Goal: Task Accomplishment & Management: Complete application form

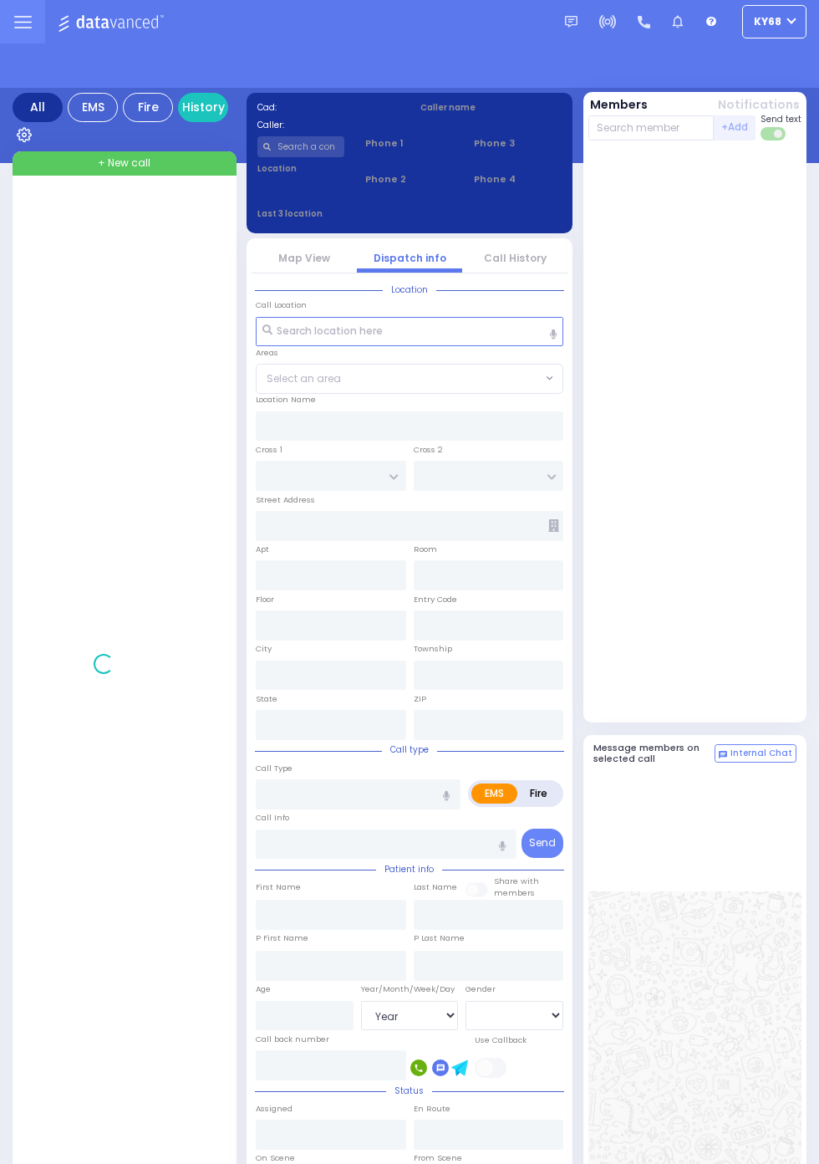
select select "Year"
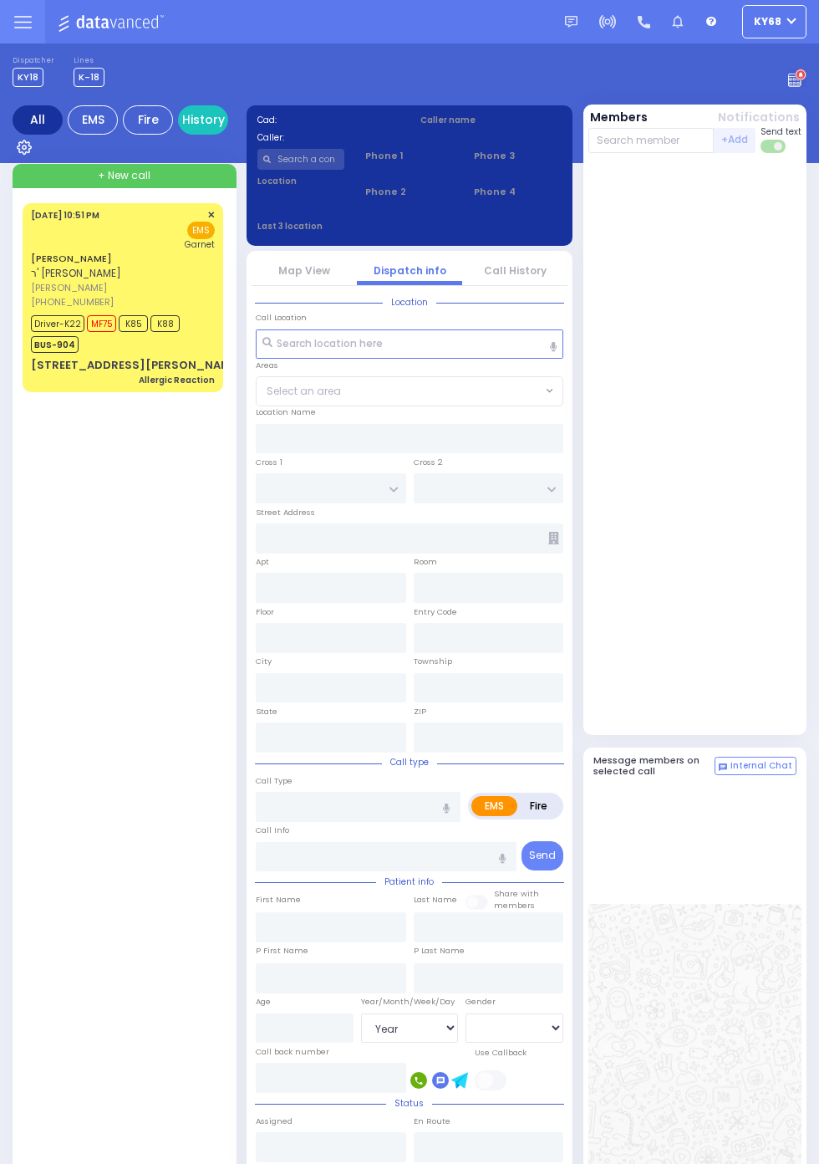
select select "Year"
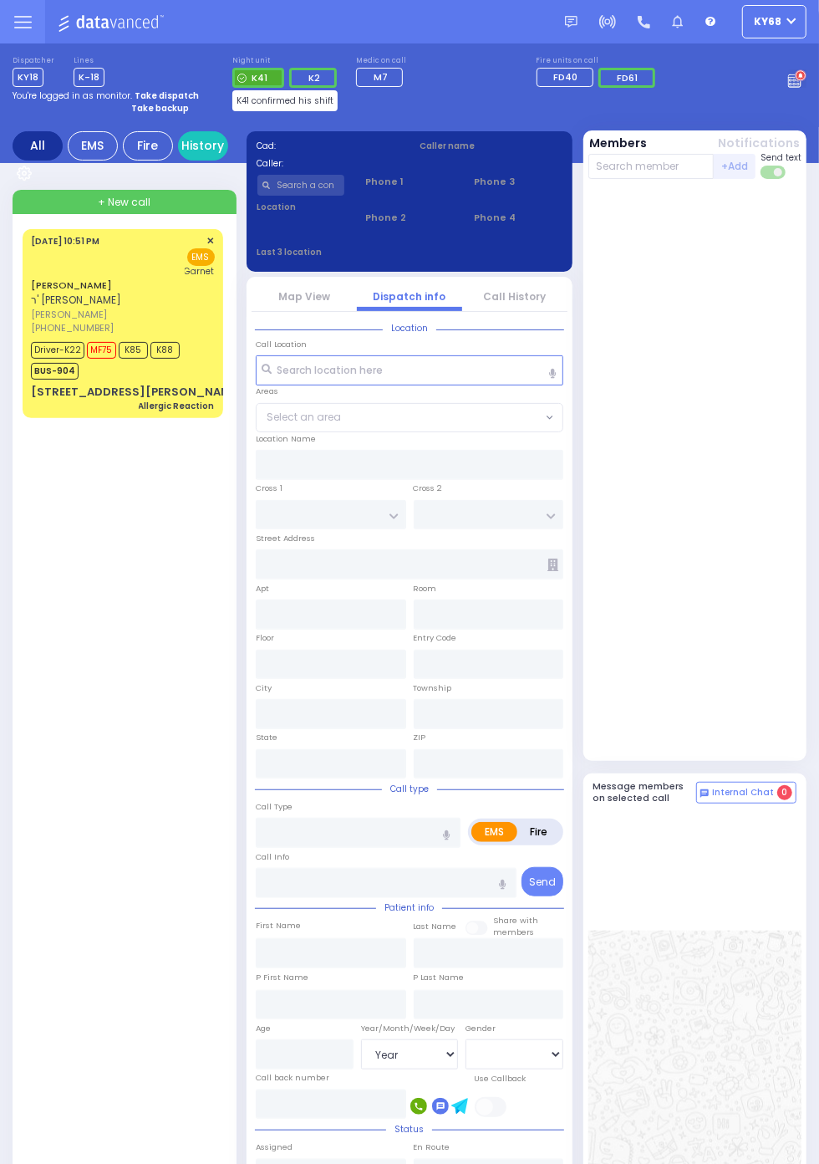
click at [268, 84] on span "K41" at bounding box center [260, 77] width 16 height 13
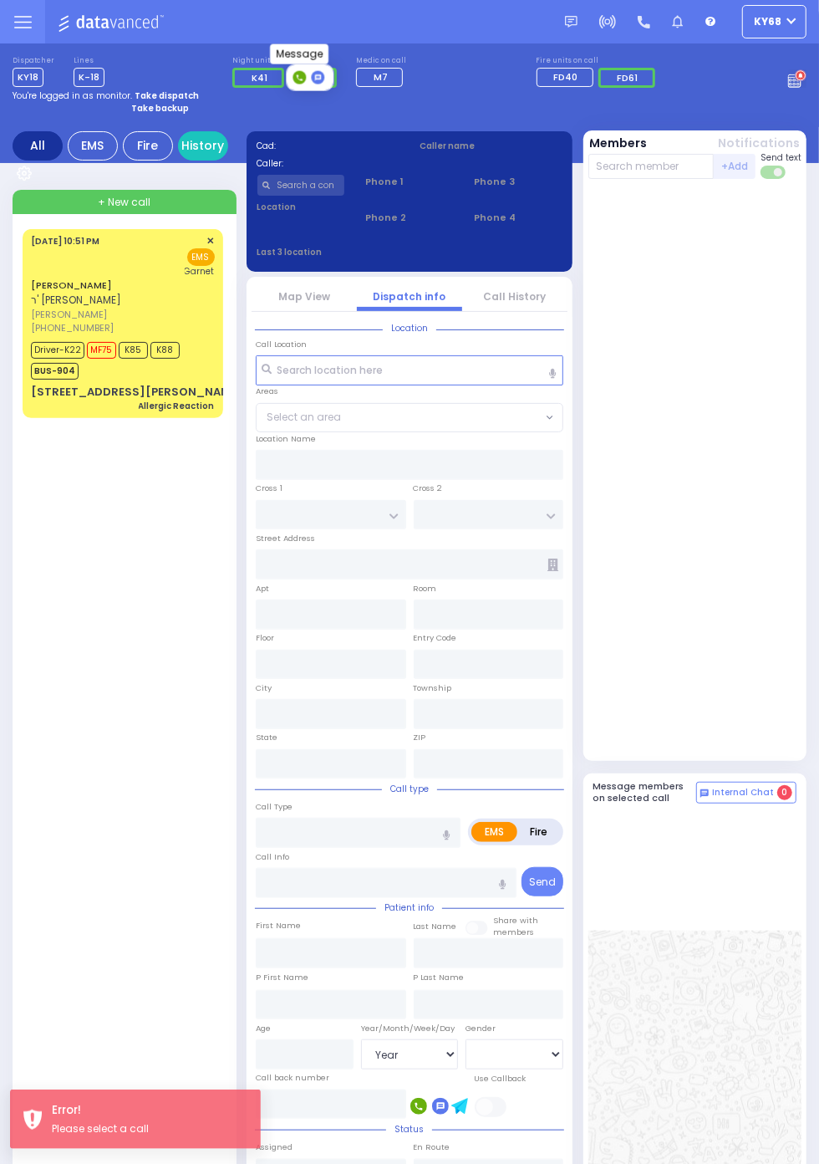
click at [317, 80] on icon at bounding box center [318, 77] width 6 height 6
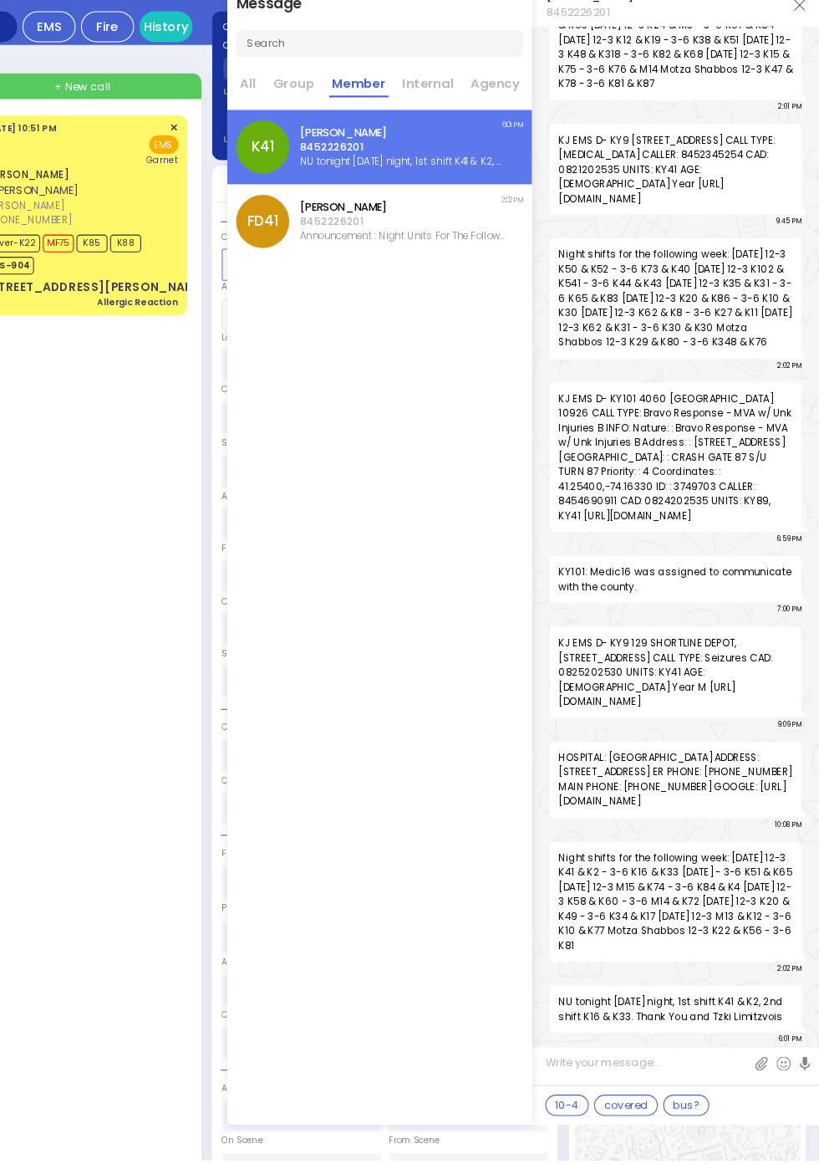
scroll to position [230, 0]
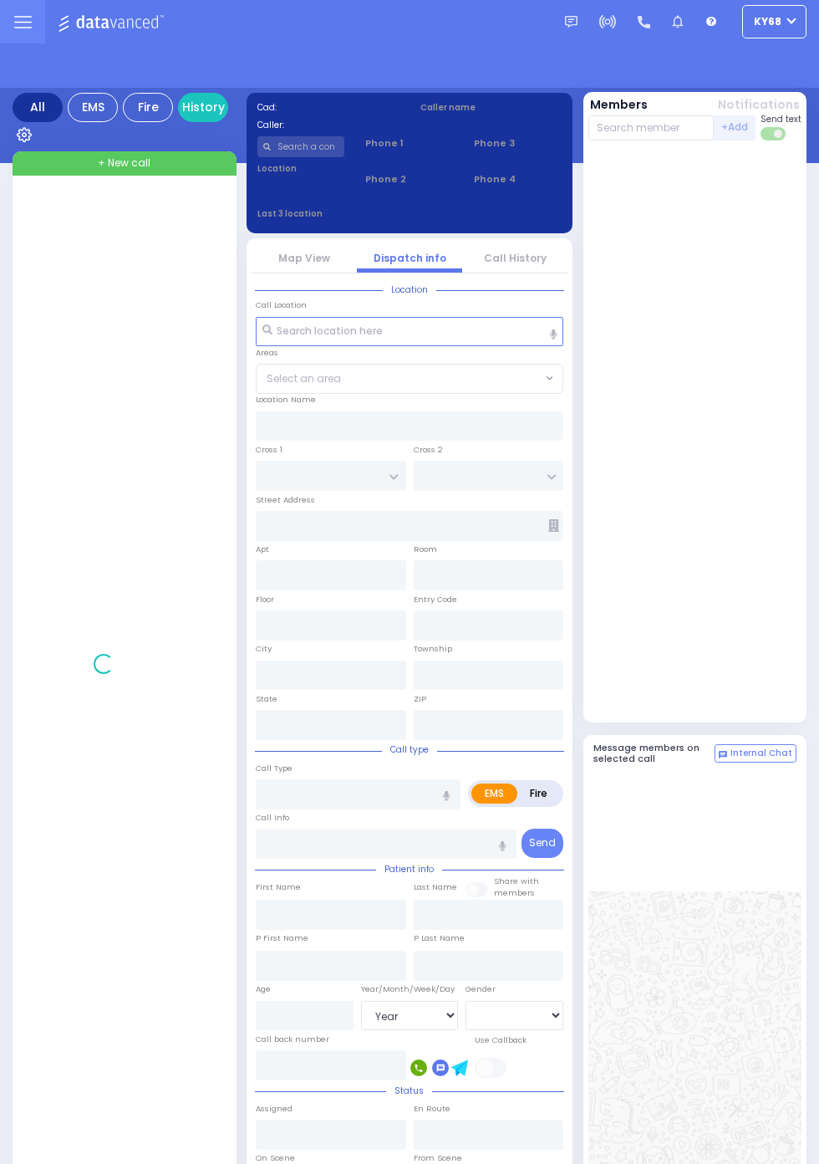
select select "Year"
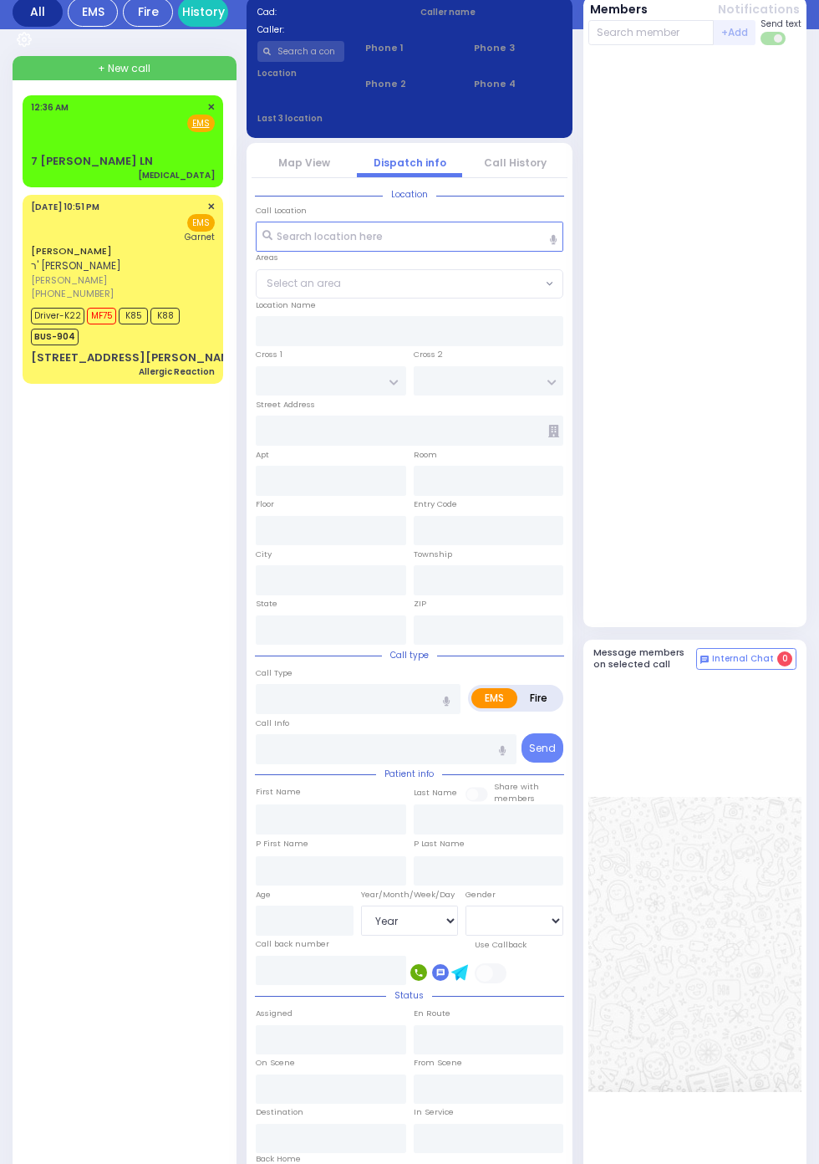
scroll to position [238, 0]
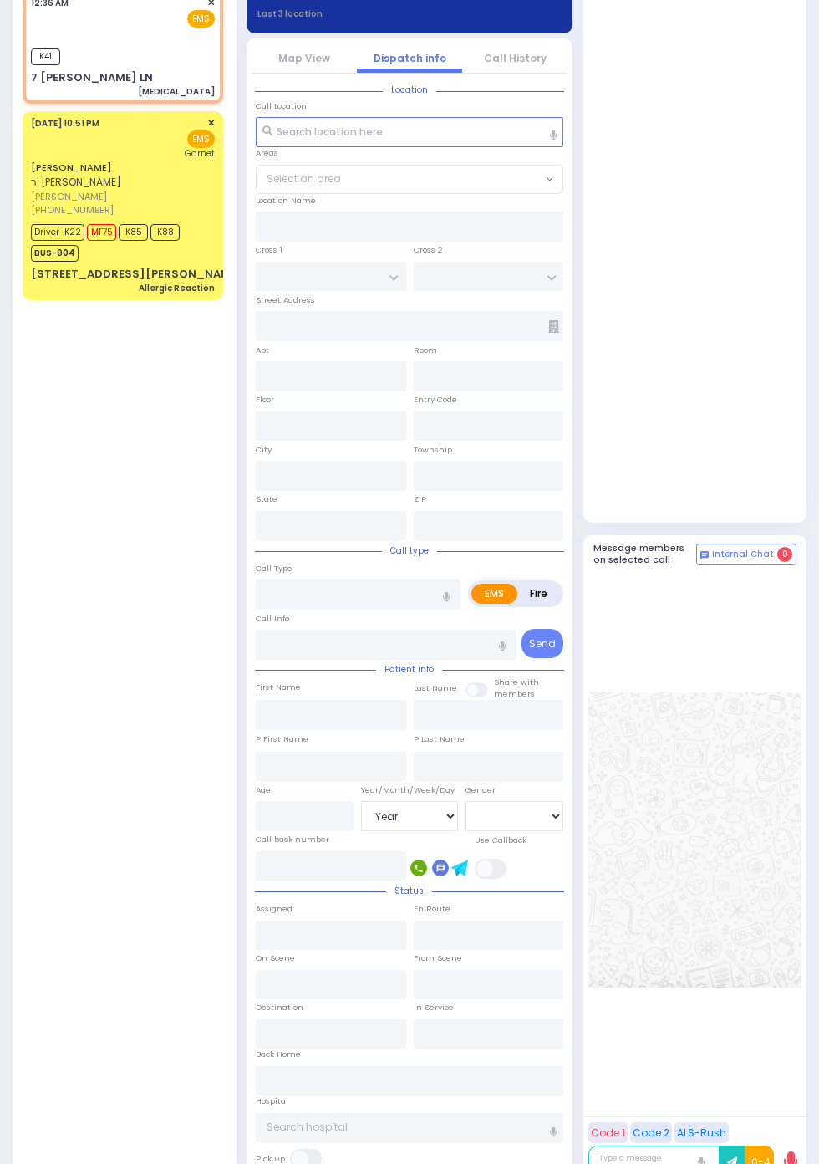
select select
type input "Palpitations"
radio input "true"
select select
type input "00:36"
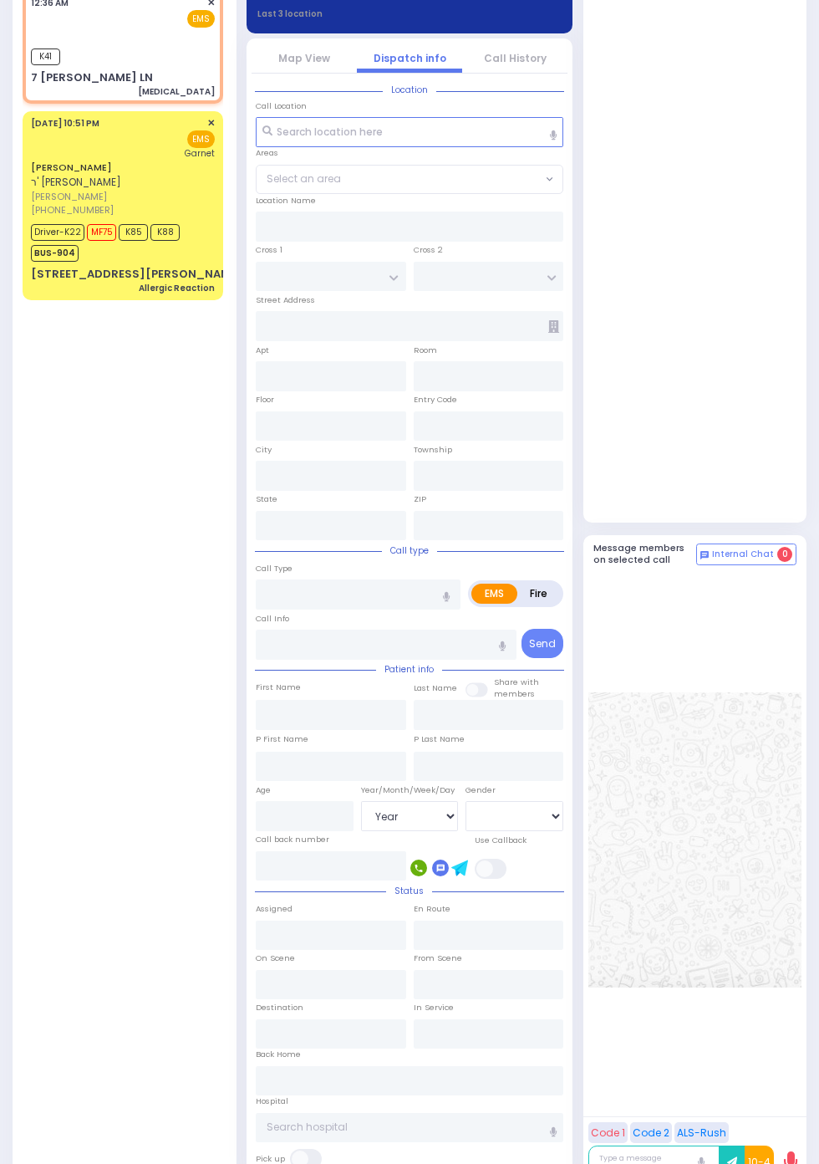
type input "00:37"
type input "7 MERIBETH LN"
type input "MONROE"
type input "New York"
type input "10950"
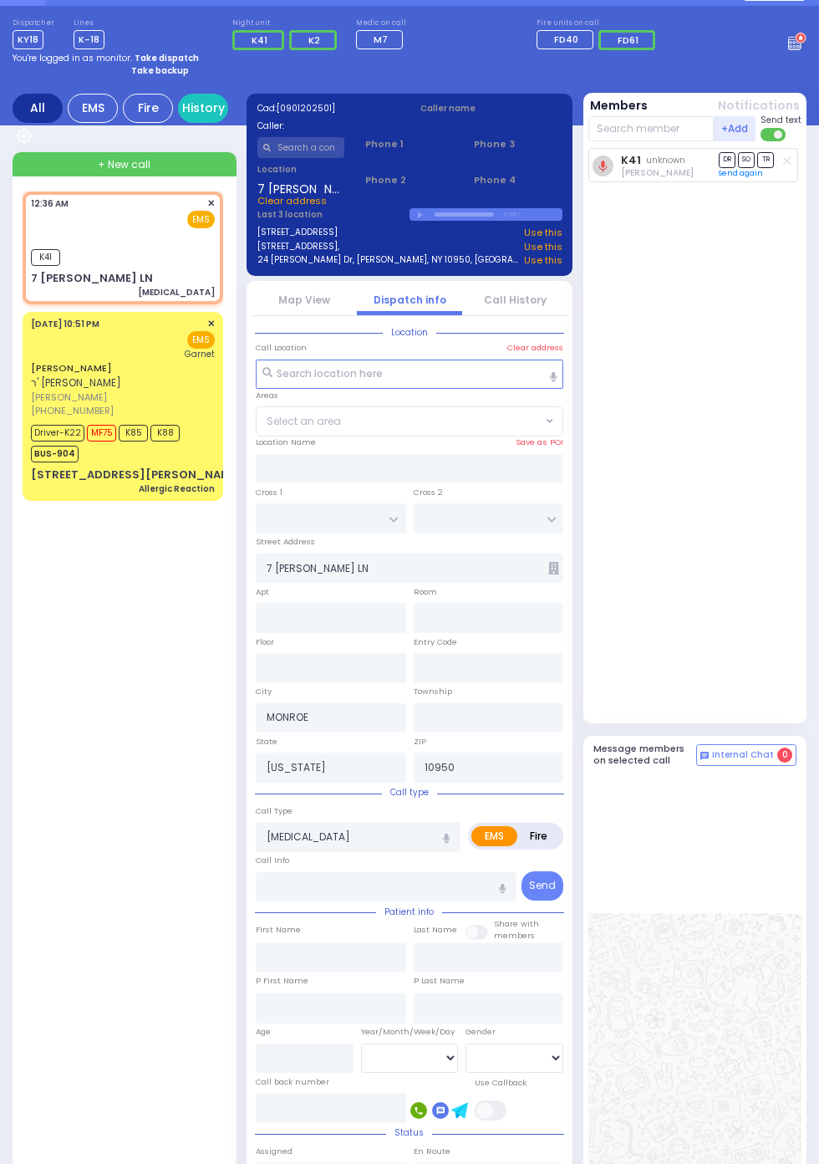
scroll to position [0, 0]
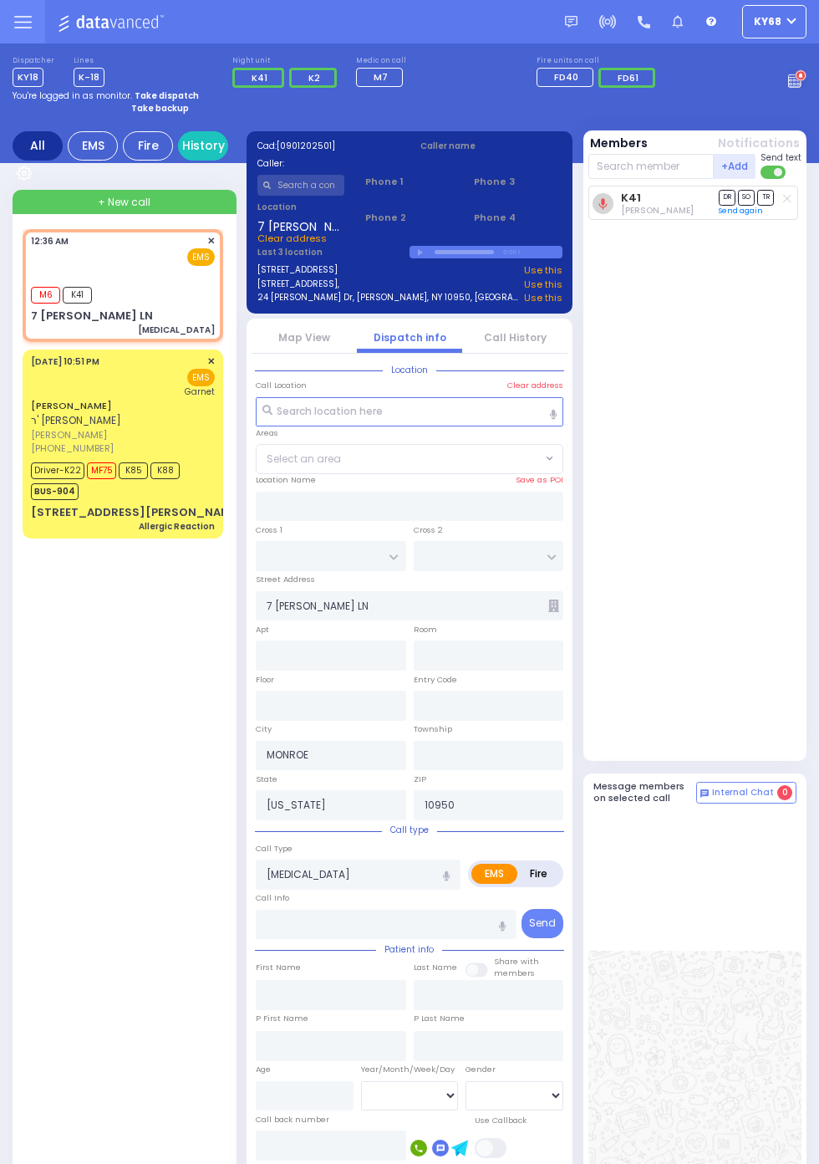
select select
radio input "true"
select select
click at [292, 337] on link "Map View" at bounding box center [304, 337] width 52 height 14
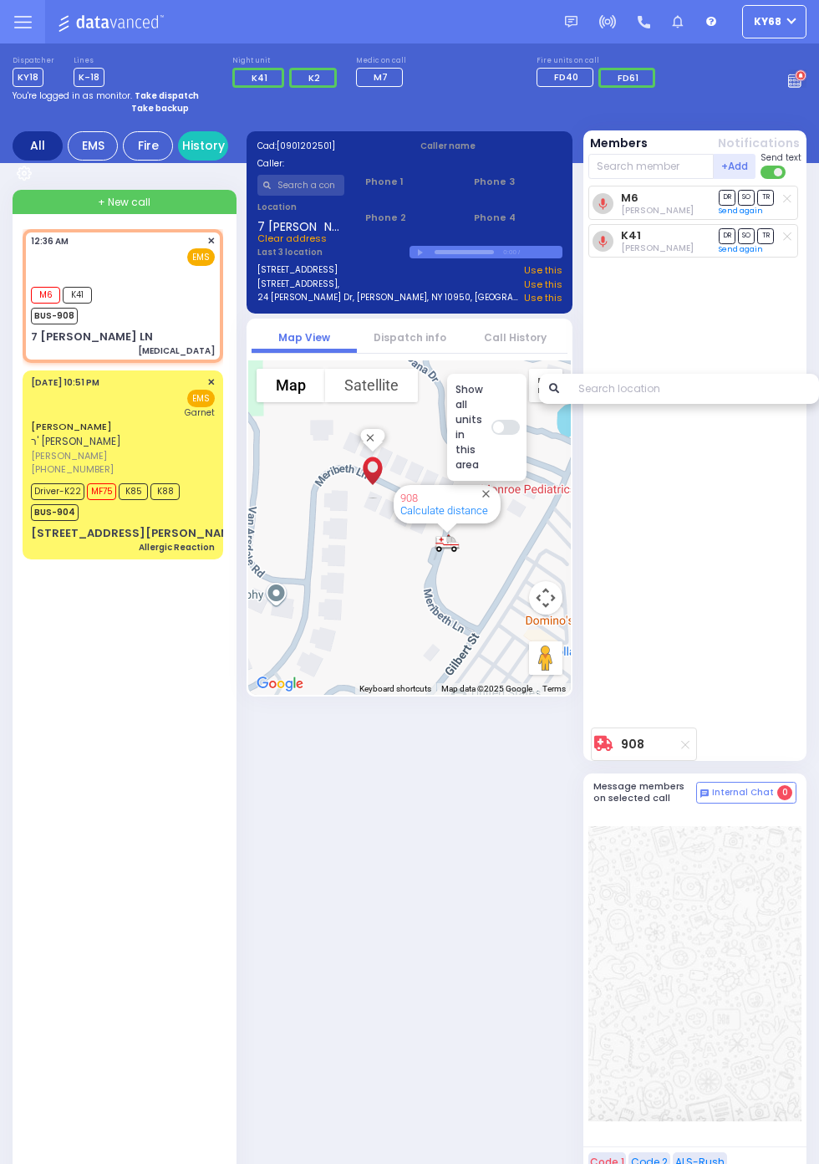
click at [390, 345] on li "Dispatch info" at bounding box center [409, 338] width 105 height 29
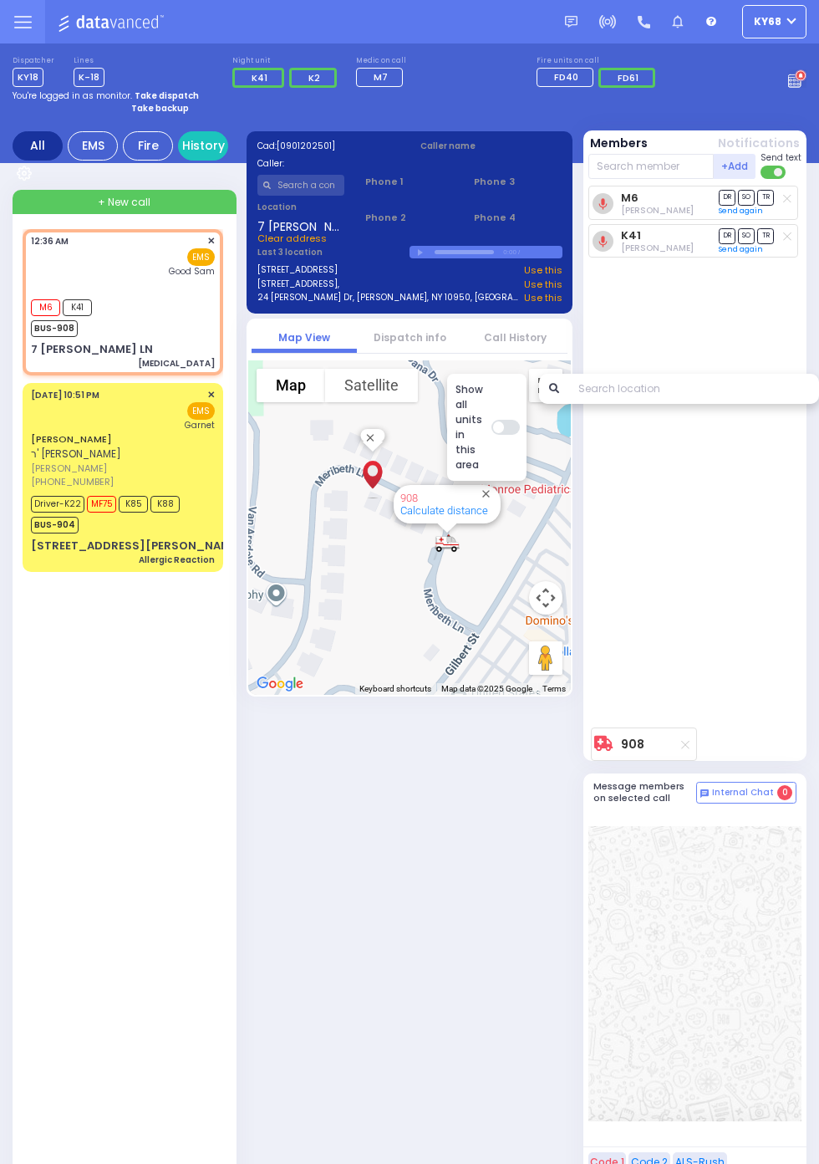
select select
radio input "true"
select select
type input "Good Samaritan Hospital"
click at [386, 335] on link "Dispatch info" at bounding box center [410, 337] width 73 height 14
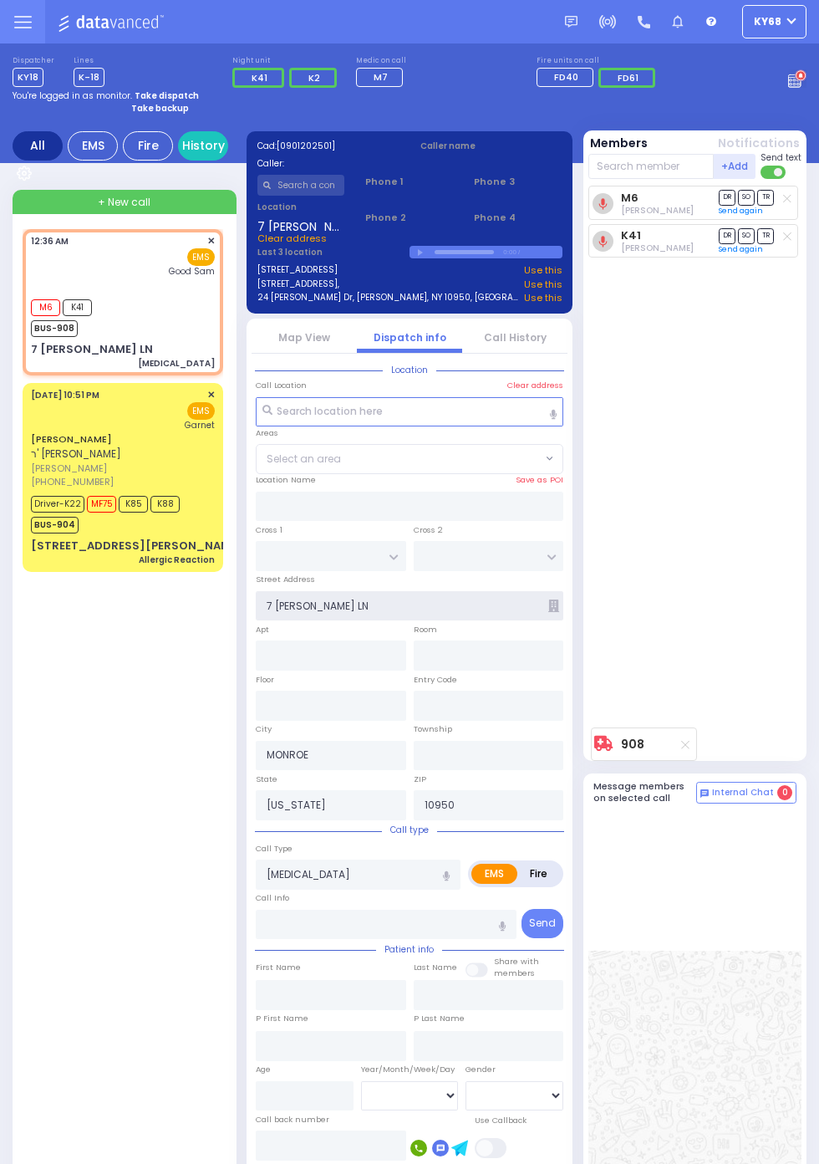
click at [545, 601] on input "7 MERIBETH LN" at bounding box center [410, 606] width 308 height 30
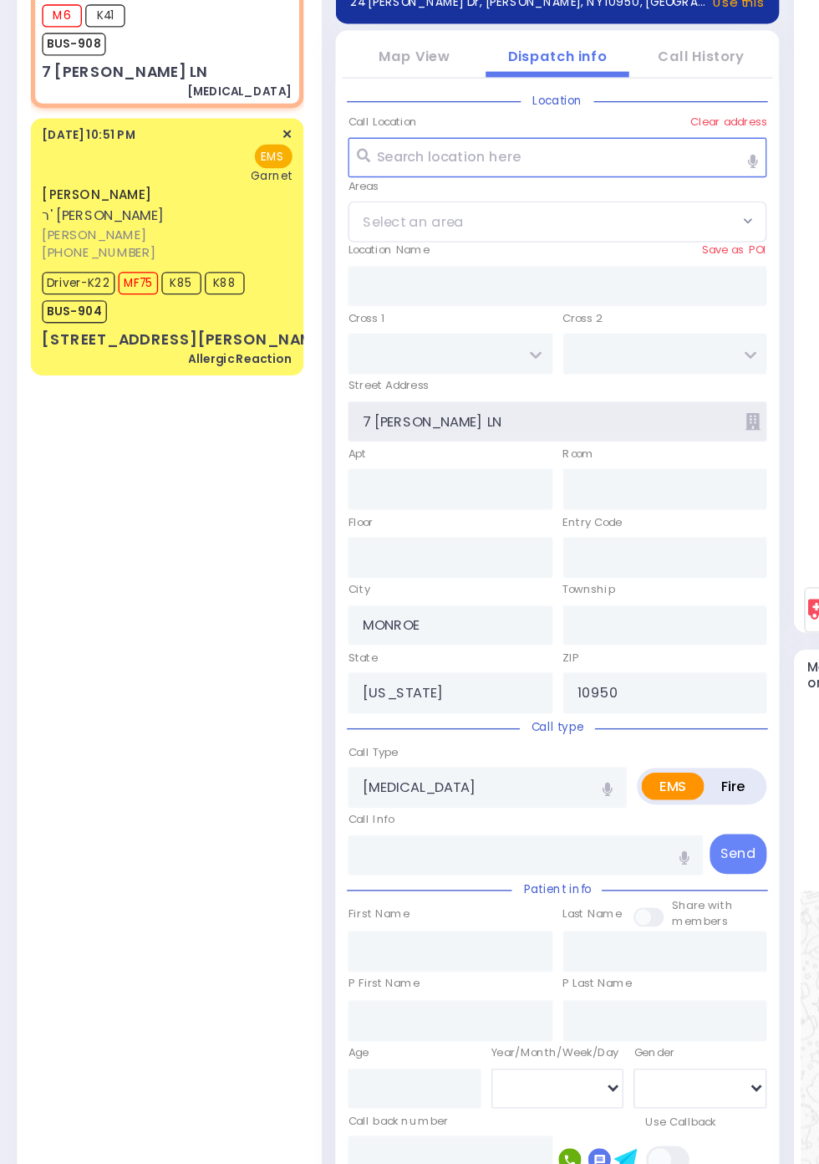
click at [546, 599] on input "7 MERIBETH LN" at bounding box center [410, 606] width 308 height 30
click at [554, 598] on input "7 MERIBETH LN" at bounding box center [410, 606] width 308 height 30
click at [557, 603] on icon at bounding box center [553, 605] width 11 height 13
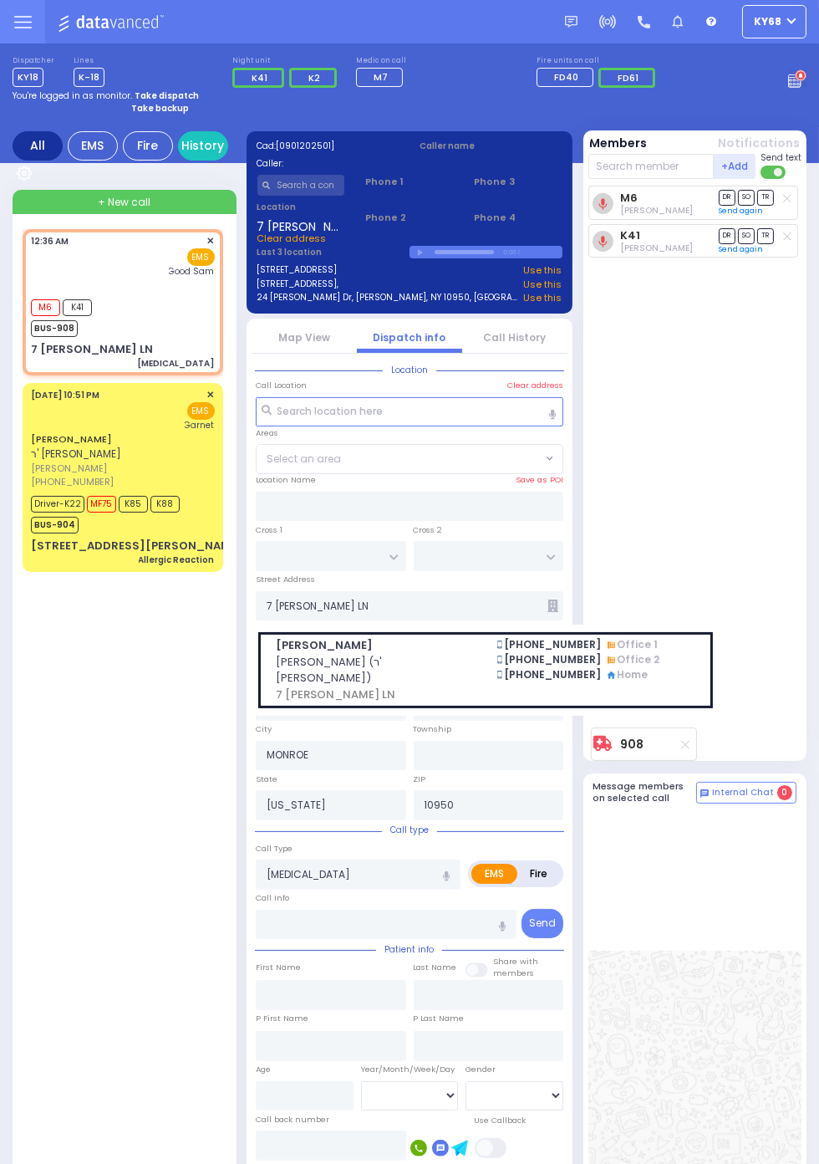
click at [760, 424] on div "M6 Shloma Zwibel DR SO TR" at bounding box center [697, 453] width 217 height 534
